Goal: Information Seeking & Learning: Learn about a topic

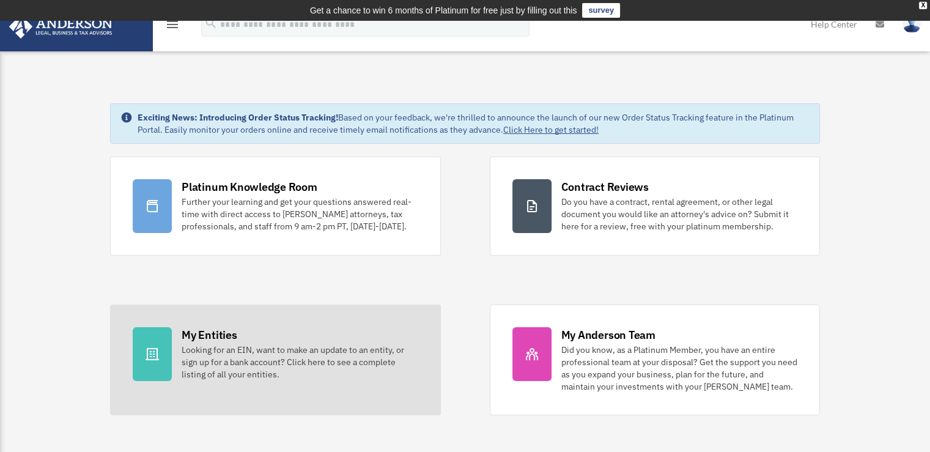
click at [303, 342] on div "My Entities Looking for an EIN, want to make an update to an entity, or sign up…" at bounding box center [300, 353] width 236 height 53
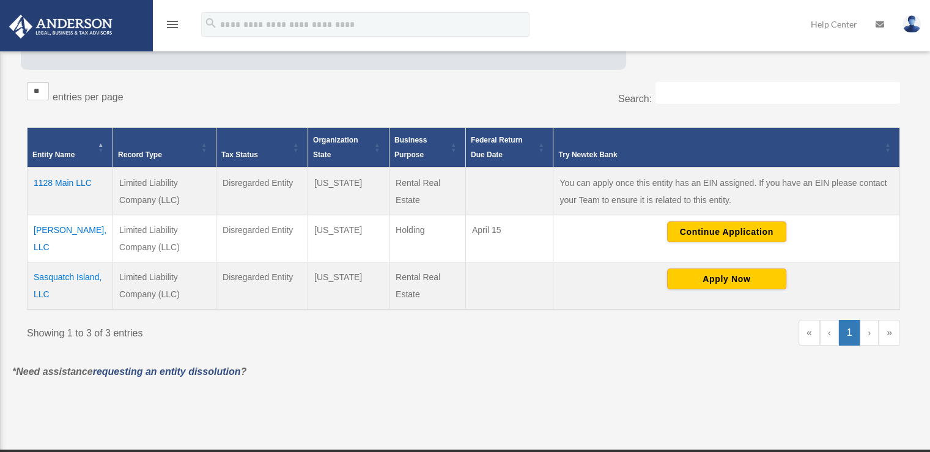
scroll to position [202, 0]
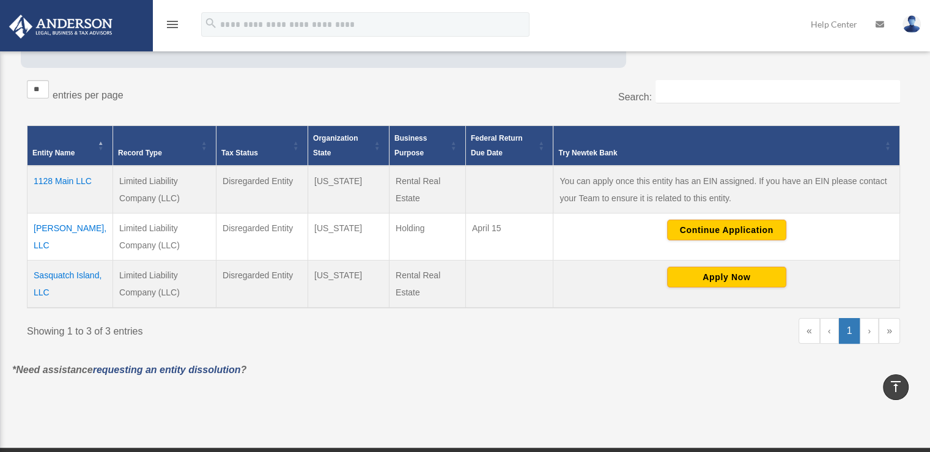
click at [60, 176] on td "1128 Main LLC" at bounding box center [71, 190] width 86 height 48
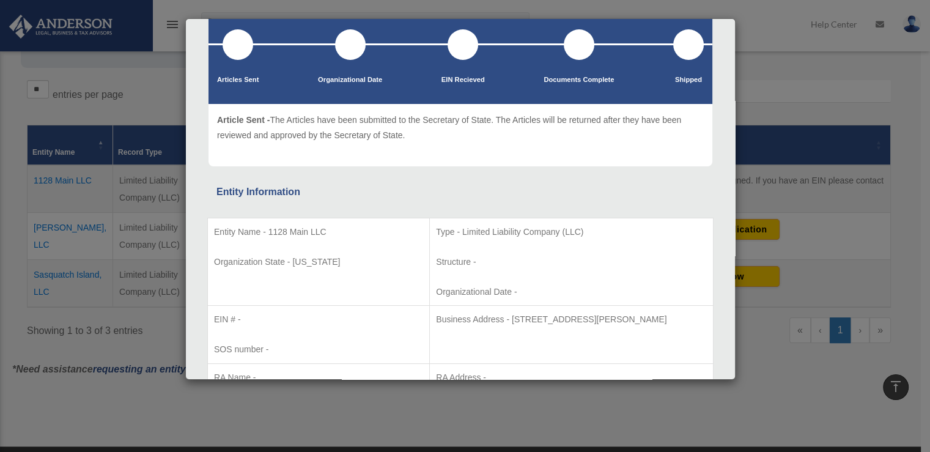
scroll to position [0, 0]
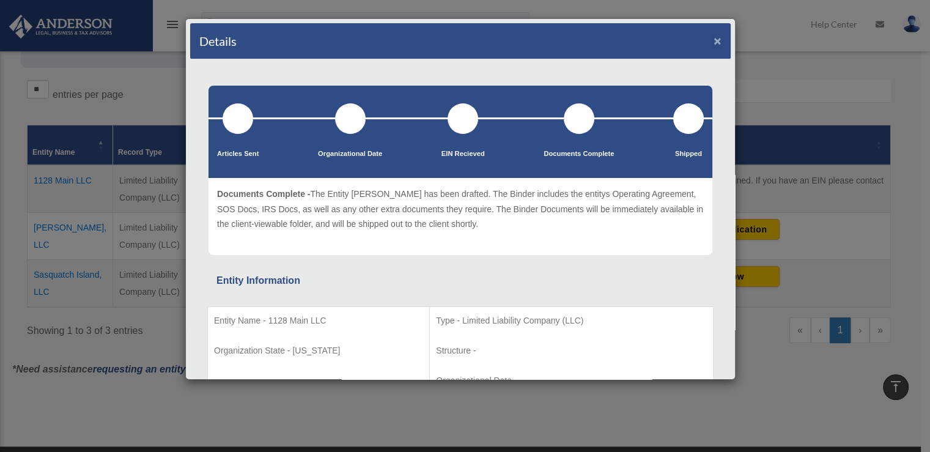
click at [713, 39] on button "×" at bounding box center [717, 40] width 8 height 13
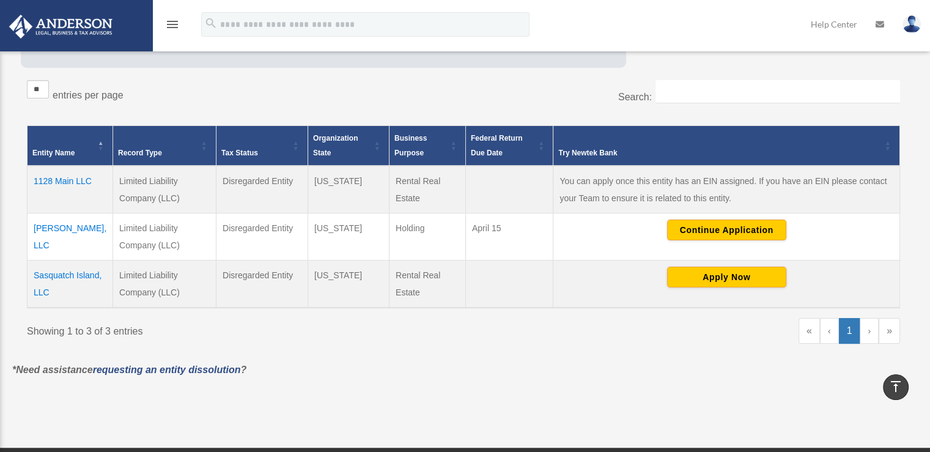
click at [51, 177] on td "1128 Main LLC" at bounding box center [71, 190] width 86 height 48
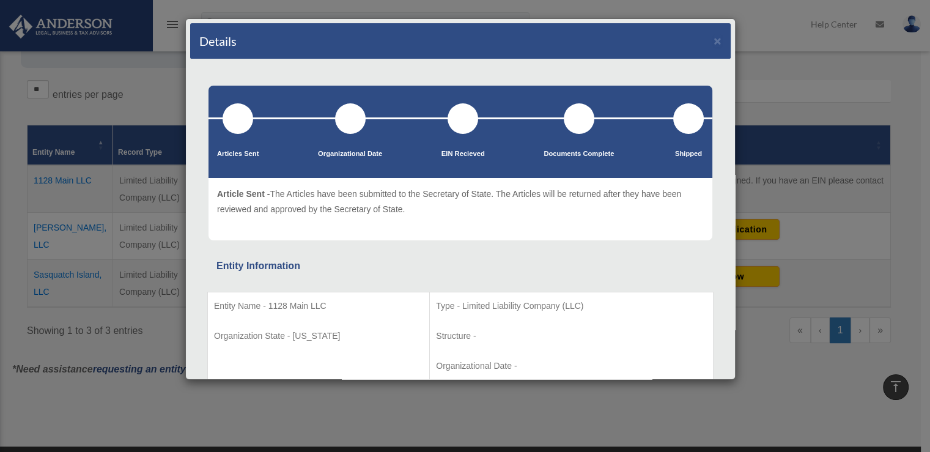
click at [236, 120] on div at bounding box center [238, 118] width 31 height 31
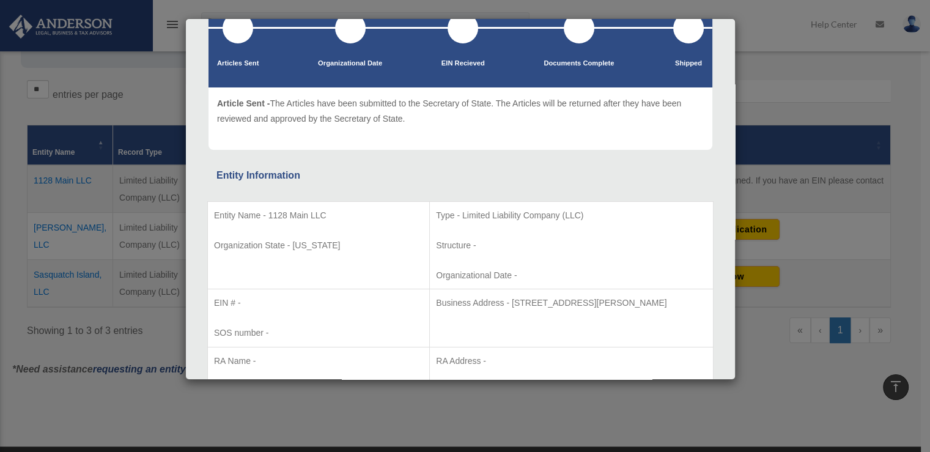
scroll to position [105, 0]
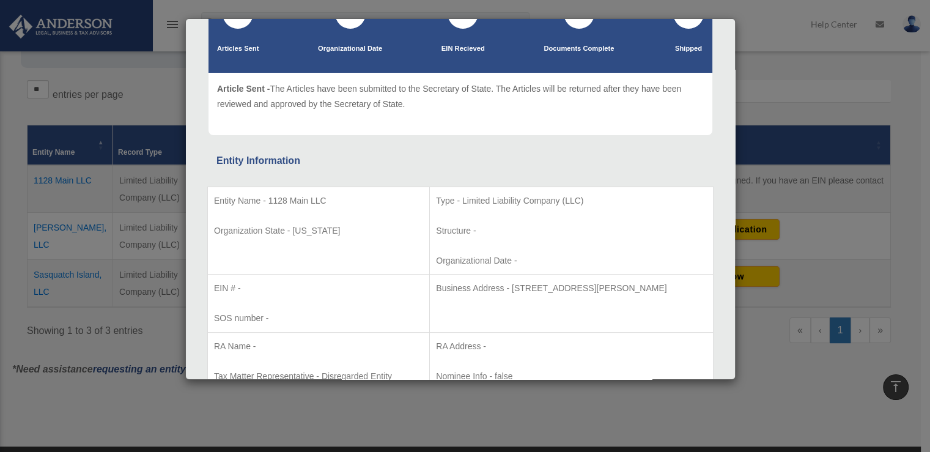
click at [759, 347] on div "Details × Articles Sent Organizational Date" at bounding box center [465, 226] width 930 height 452
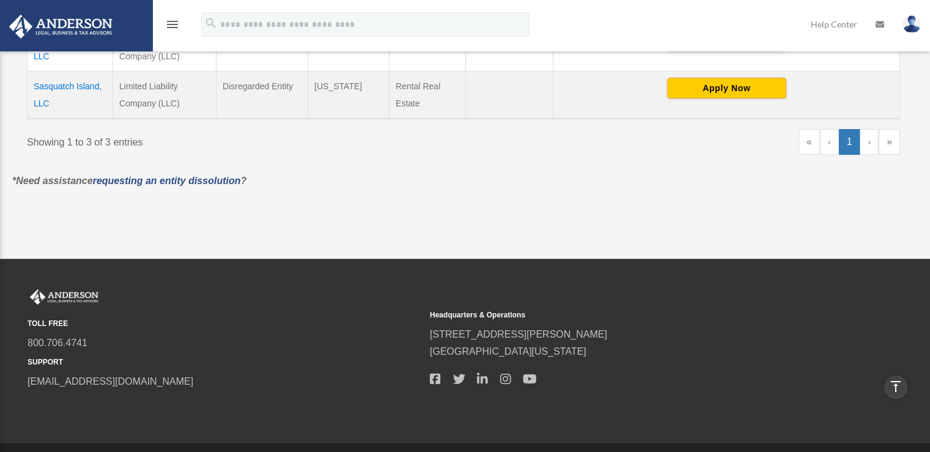
scroll to position [391, 0]
click at [836, 23] on link "Help Center" at bounding box center [833, 24] width 65 height 48
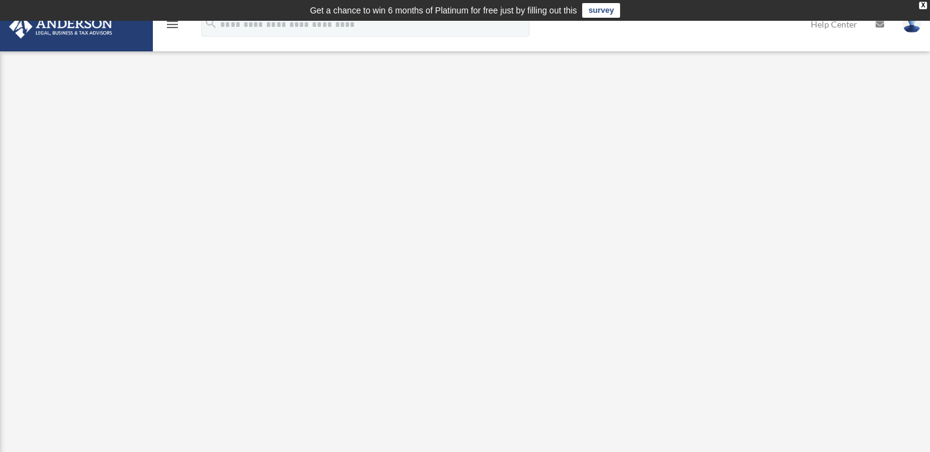
click at [172, 24] on icon "menu" at bounding box center [172, 24] width 15 height 15
click at [922, 5] on div "X" at bounding box center [923, 5] width 8 height 7
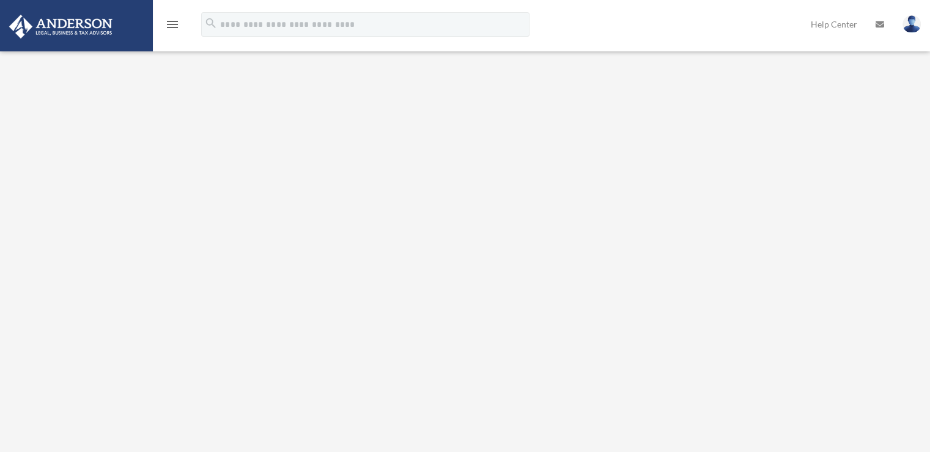
click at [176, 24] on icon "menu" at bounding box center [172, 24] width 15 height 15
click at [172, 21] on icon "menu" at bounding box center [172, 24] width 15 height 15
click at [171, 26] on icon "menu" at bounding box center [172, 24] width 15 height 15
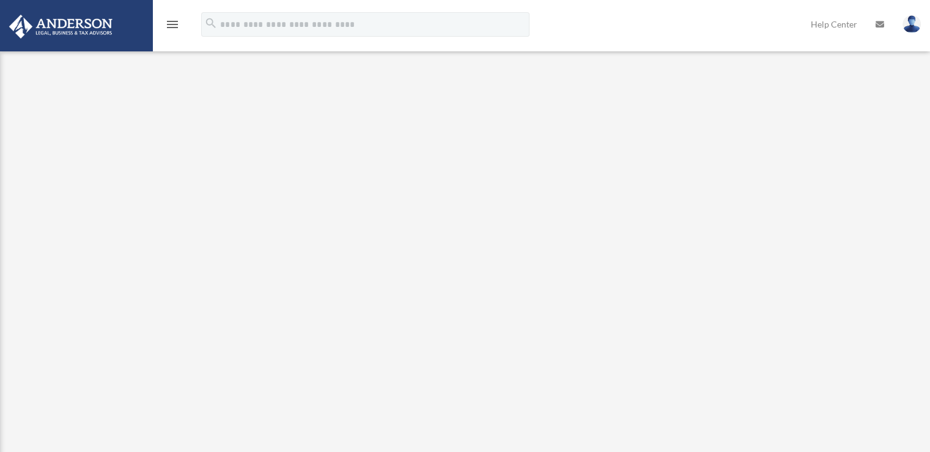
click at [61, 39] on link at bounding box center [75, 25] width 153 height 52
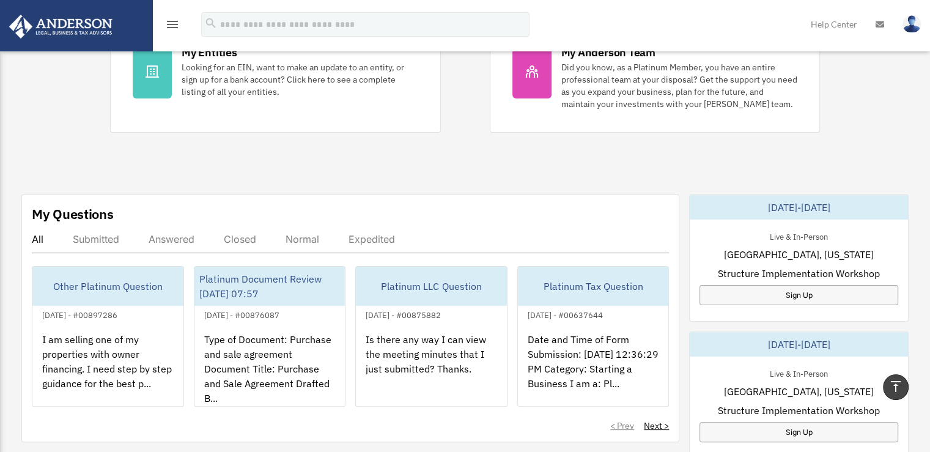
scroll to position [262, 0]
click at [465, 149] on div "Exciting News: Introducing Order Status Tracking! Based on your feedback, we're…" at bounding box center [465, 352] width 948 height 1125
drag, startPoint x: 575, startPoint y: 422, endPoint x: 574, endPoint y: 413, distance: 9.8
